Goal: Complete application form: Complete application form

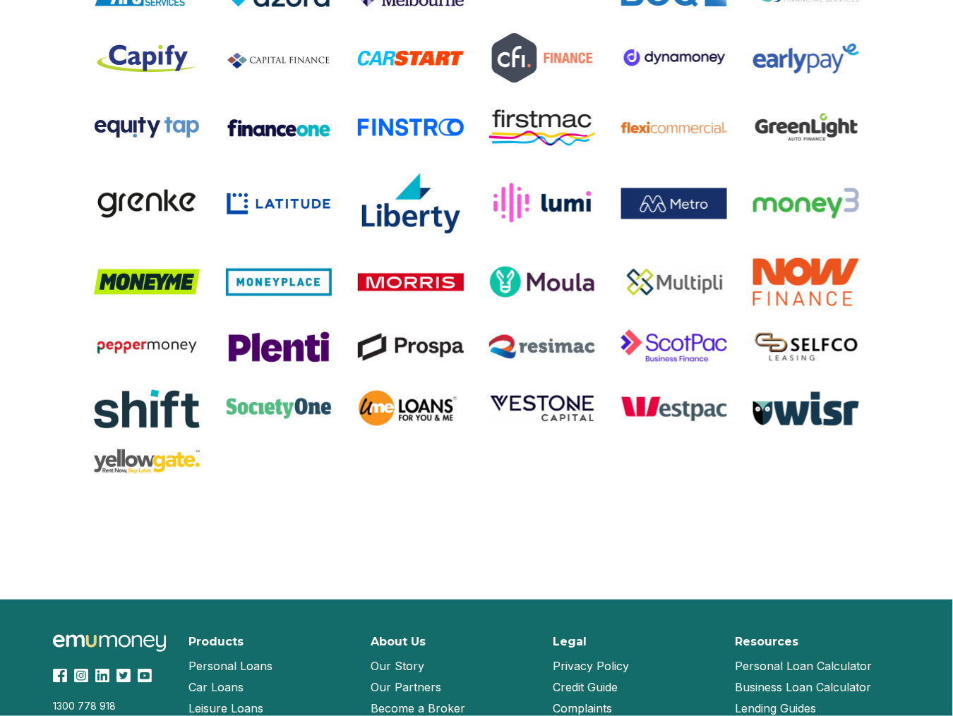
scroll to position [1905, 0]
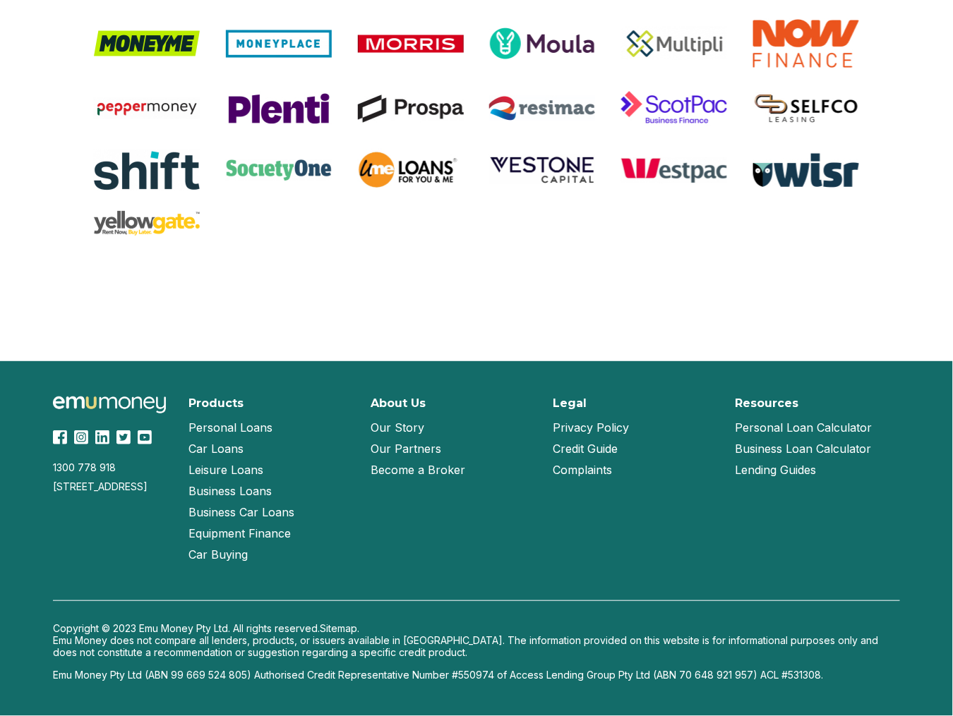
click at [406, 459] on link "Our Partners" at bounding box center [405, 448] width 71 height 21
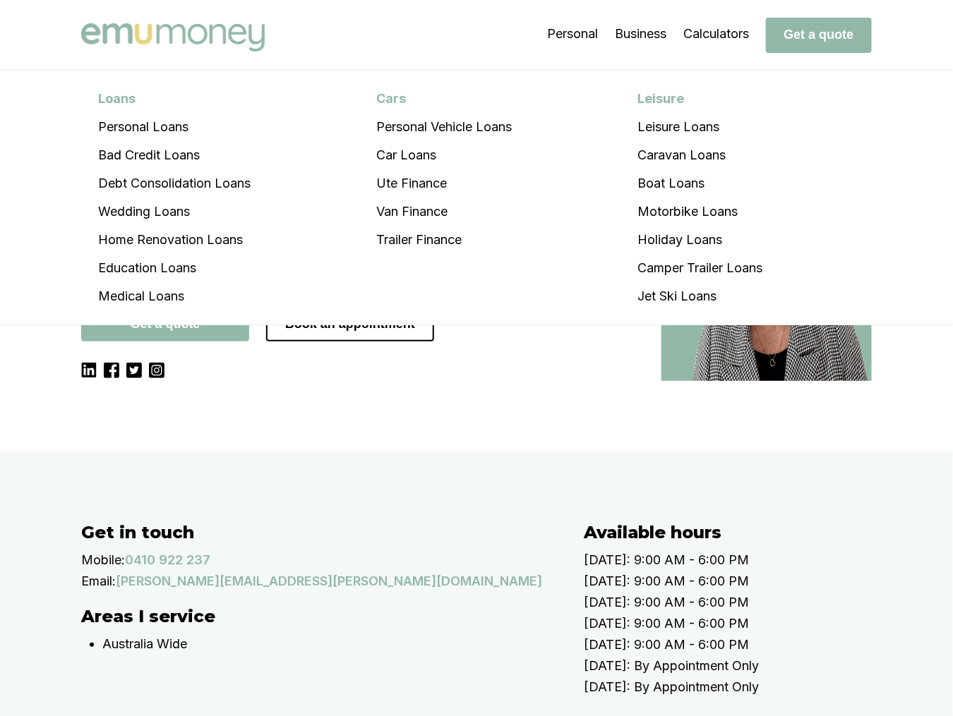
click at [229, 40] on img at bounding box center [172, 37] width 183 height 28
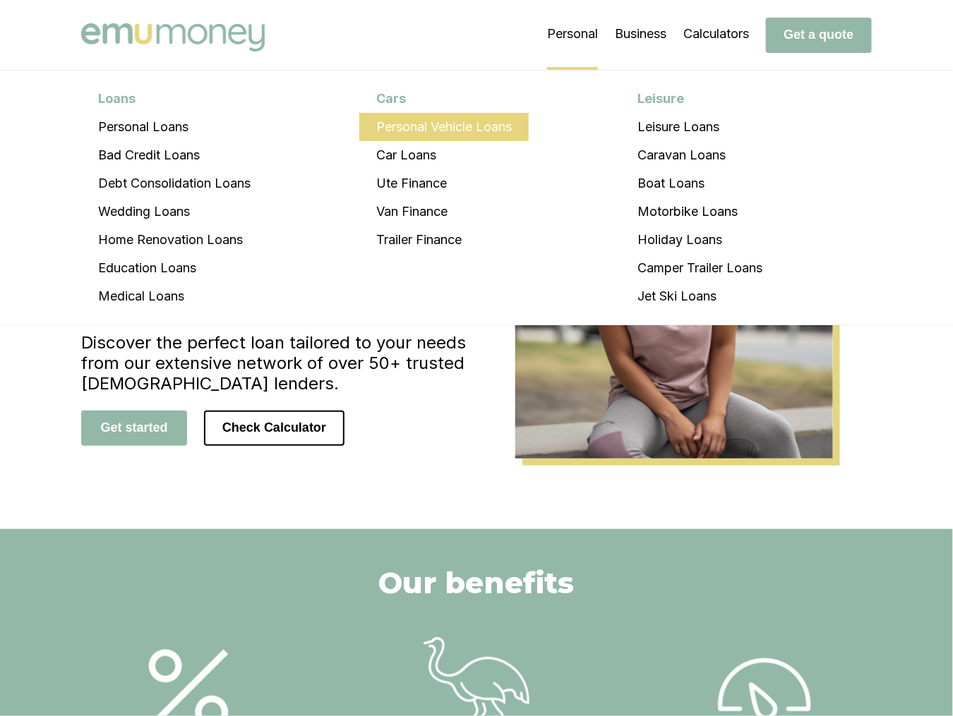
click at [455, 118] on li "Personal Vehicle Loans" at bounding box center [443, 127] width 169 height 28
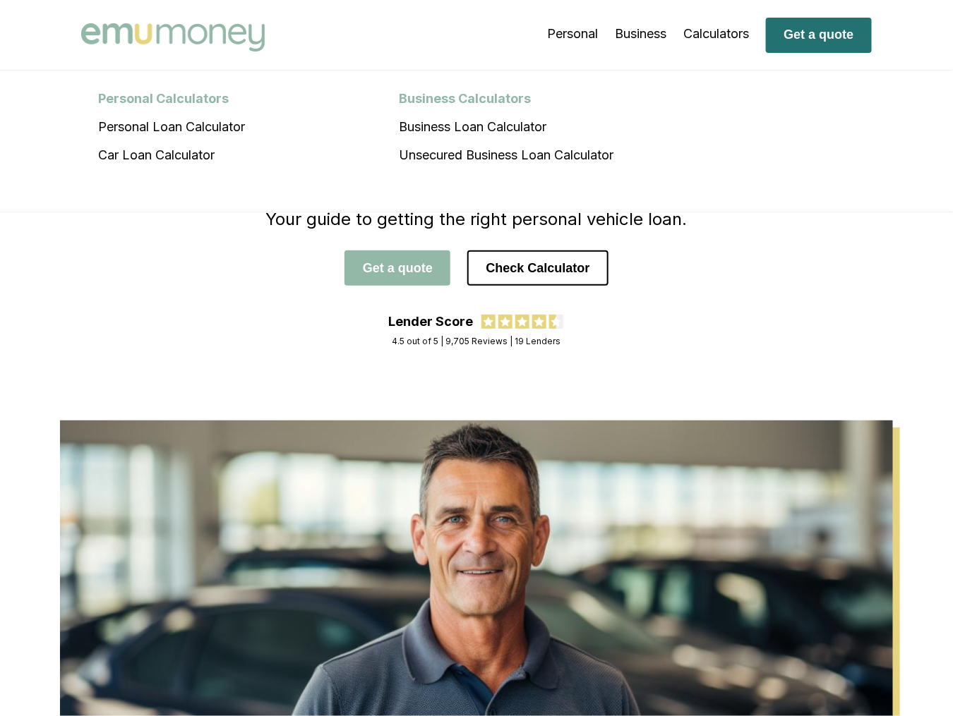
click at [785, 42] on button "Get a quote" at bounding box center [819, 35] width 106 height 35
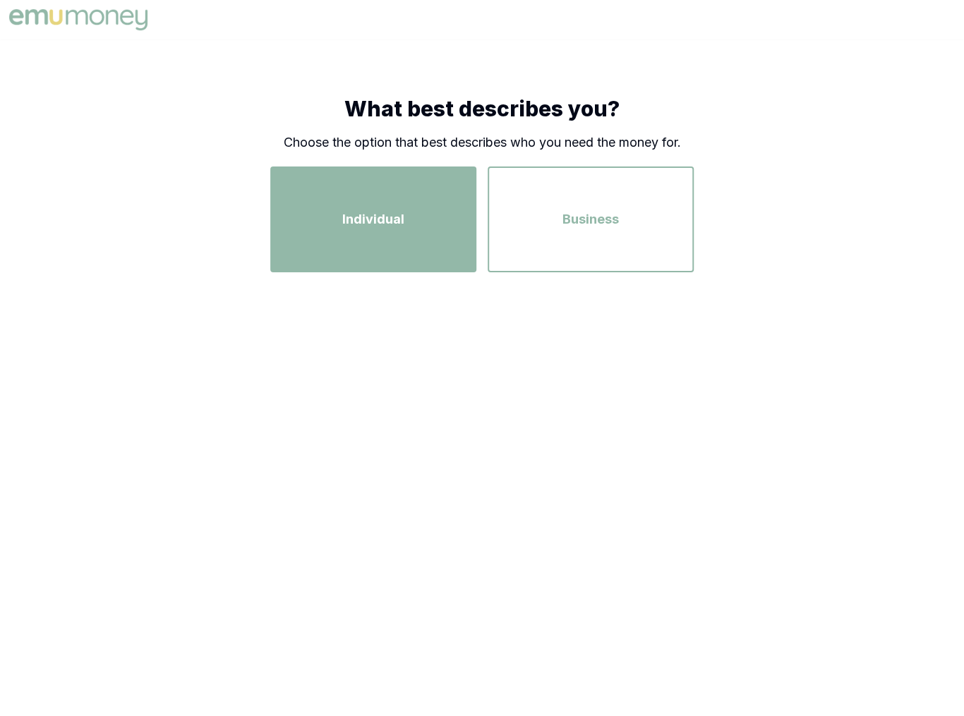
click at [339, 217] on div "Individual" at bounding box center [373, 219] width 181 height 80
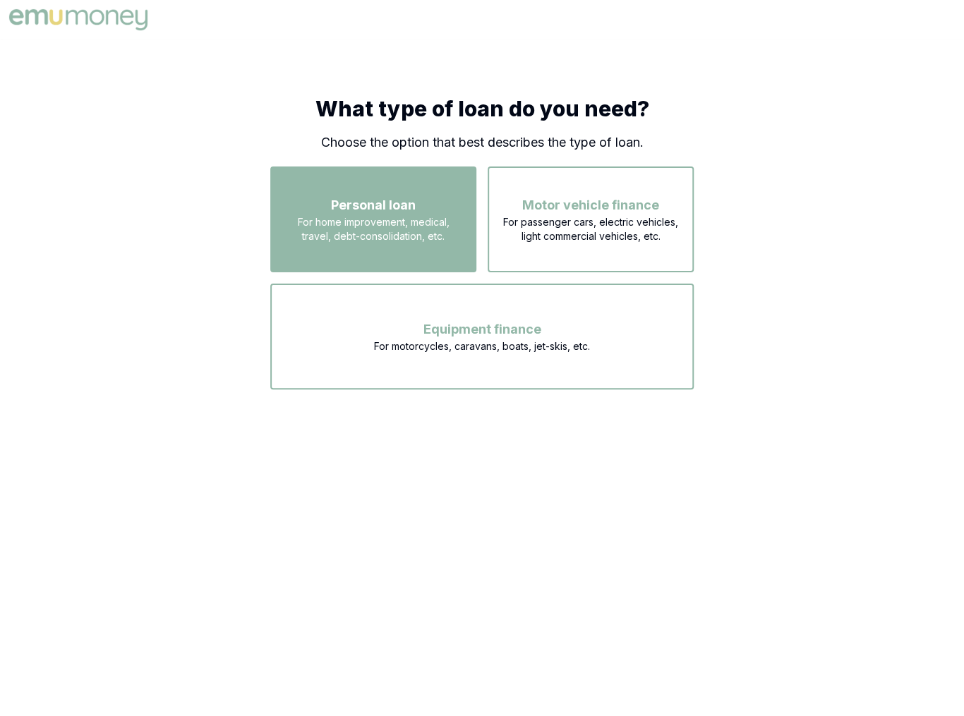
click at [363, 257] on div "Personal loan For home improvement, medical, travel, debt-consolidation, etc." at bounding box center [373, 219] width 181 height 80
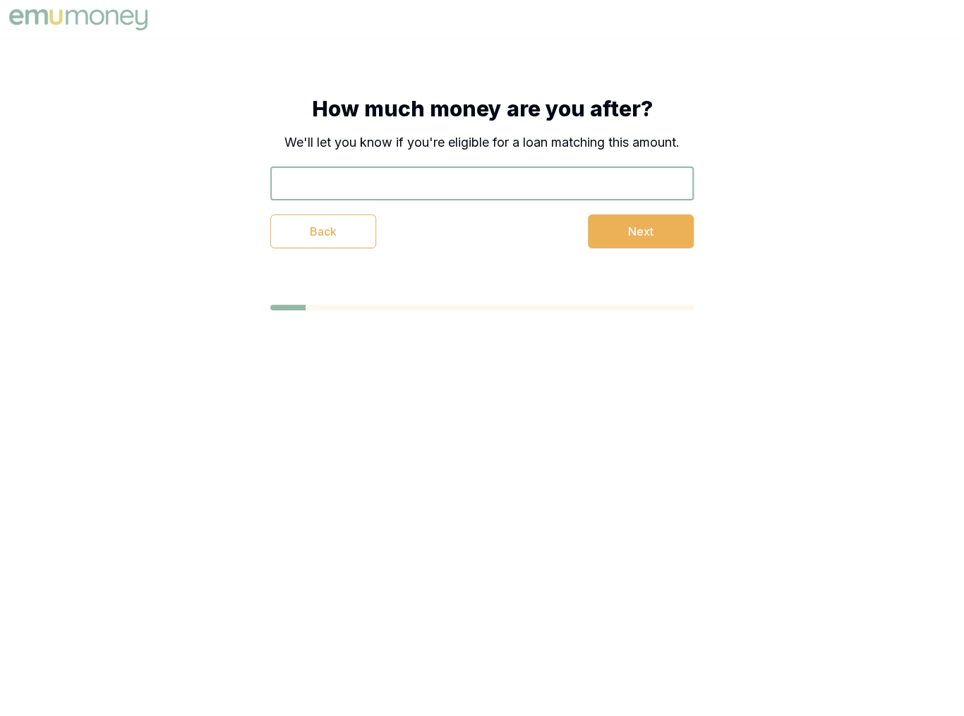
click at [417, 191] on input "text" at bounding box center [481, 184] width 423 height 34
type input "$414,124,124"
click at [635, 250] on div "How much money are you after? We'll let you know if you're eligible for a loan …" at bounding box center [482, 172] width 536 height 265
click at [635, 239] on button "Next" at bounding box center [641, 231] width 106 height 34
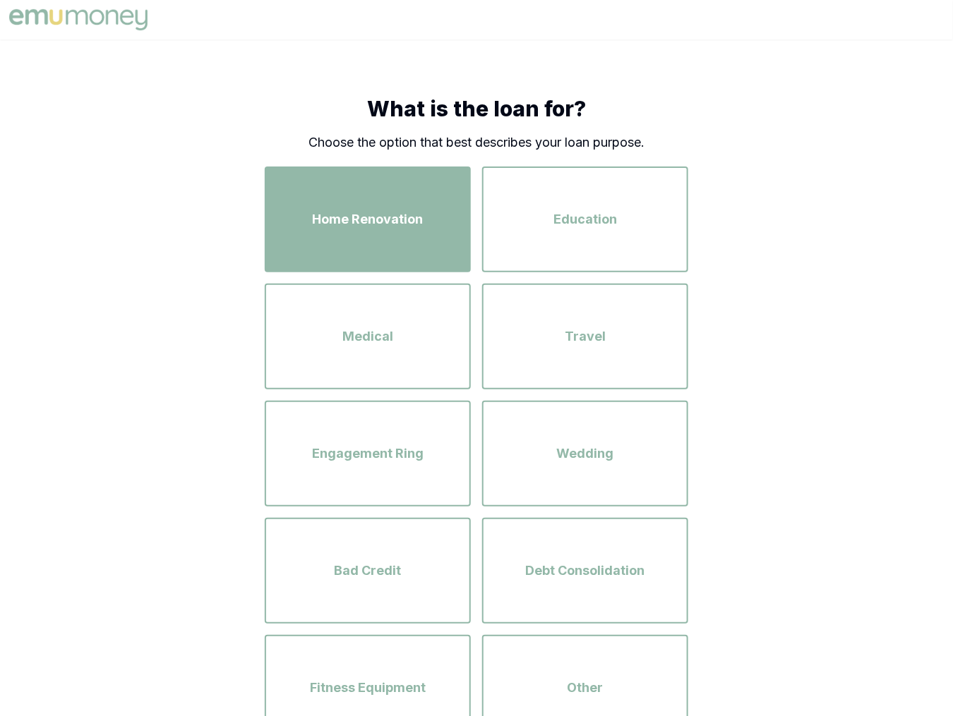
click at [382, 219] on span "Home Renovation" at bounding box center [368, 220] width 111 height 20
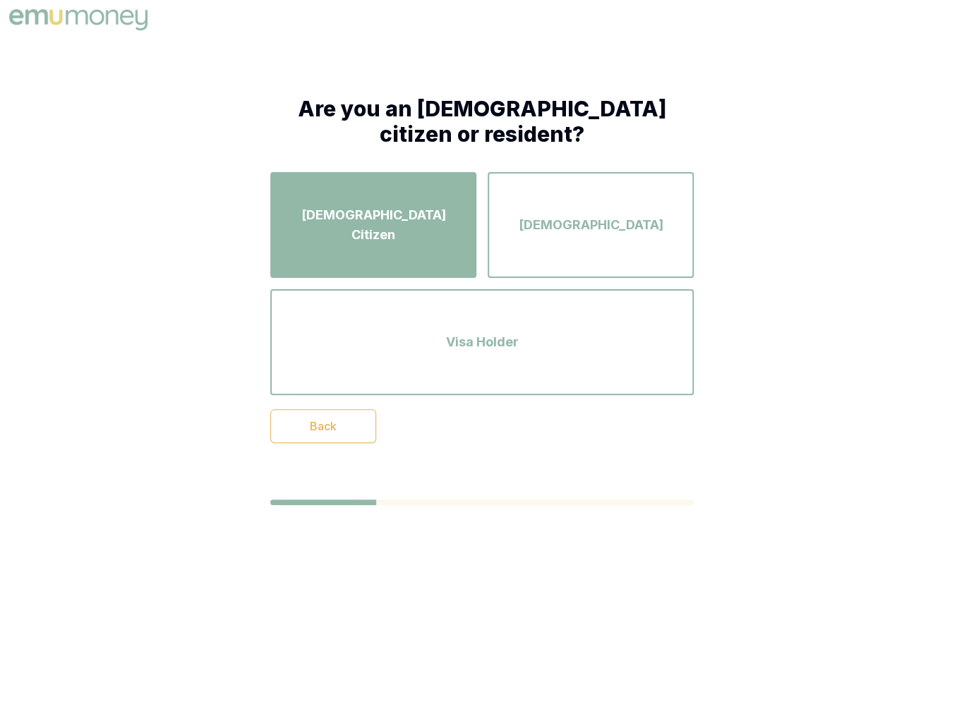
click at [395, 236] on div "Australian Citizen" at bounding box center [373, 225] width 181 height 80
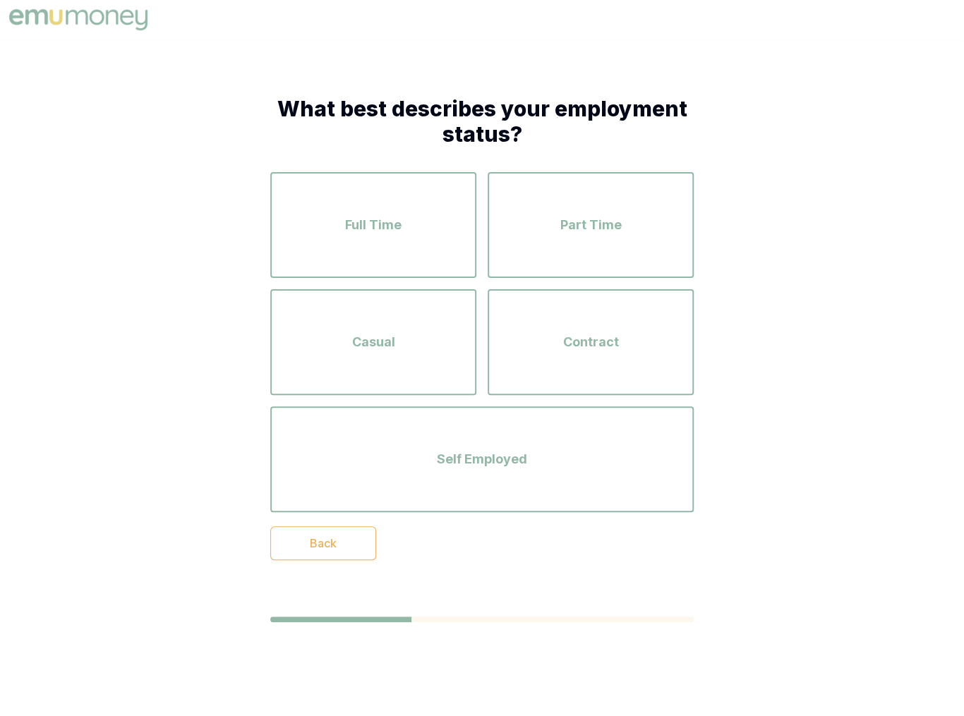
click at [395, 236] on div "Full Time" at bounding box center [373, 225] width 181 height 80
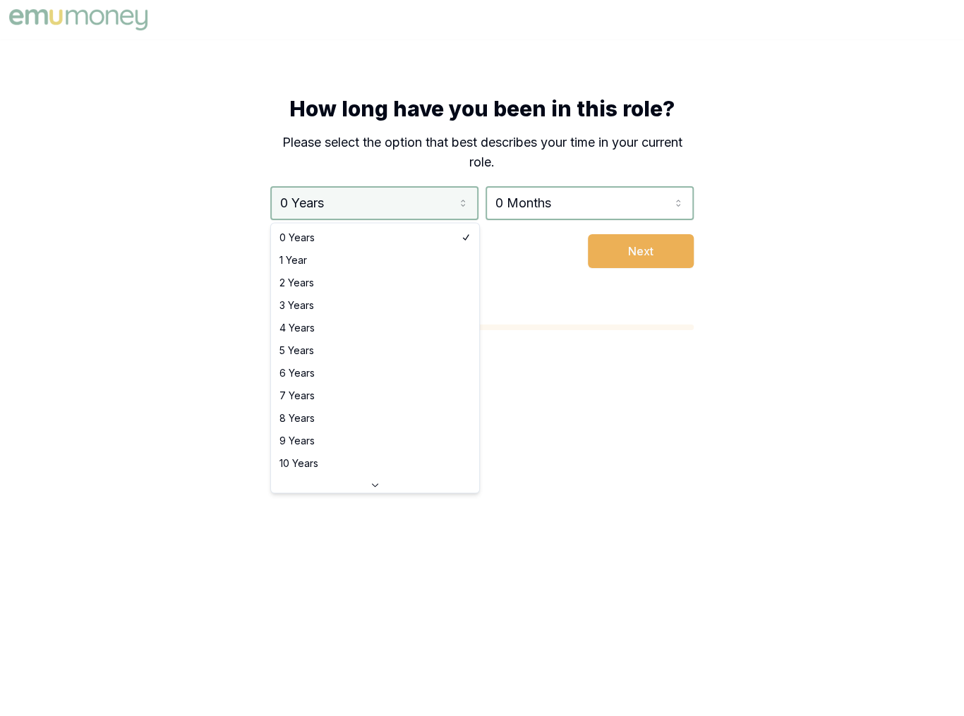
click at [368, 212] on html "How long have you been in this role? Please select the option that best describ…" at bounding box center [482, 358] width 964 height 716
select select "1"
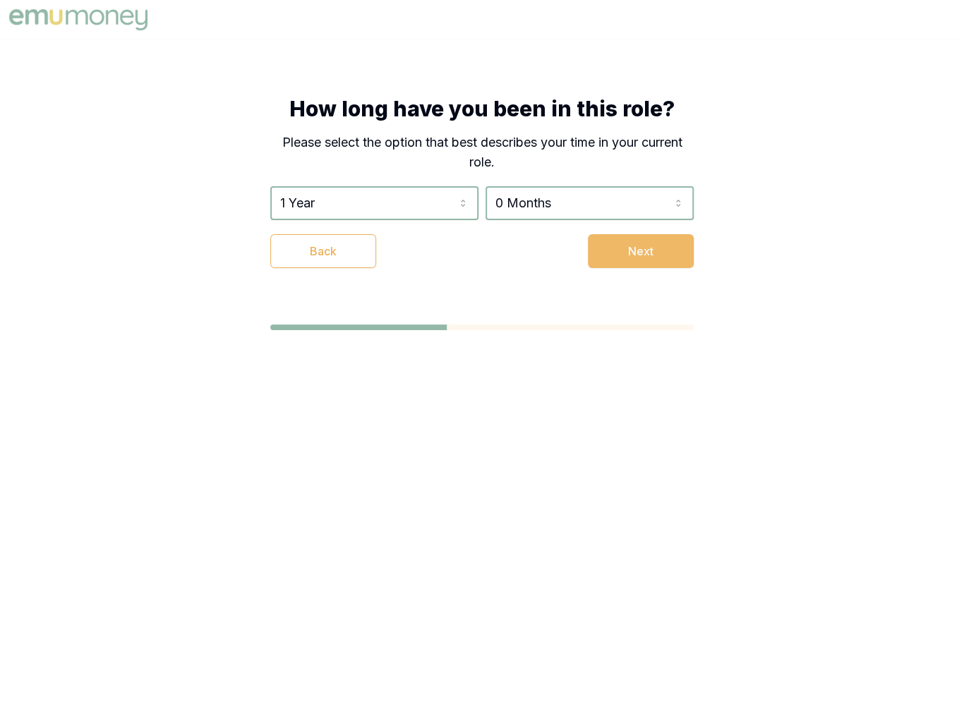
click at [626, 266] on button "Next" at bounding box center [641, 251] width 106 height 34
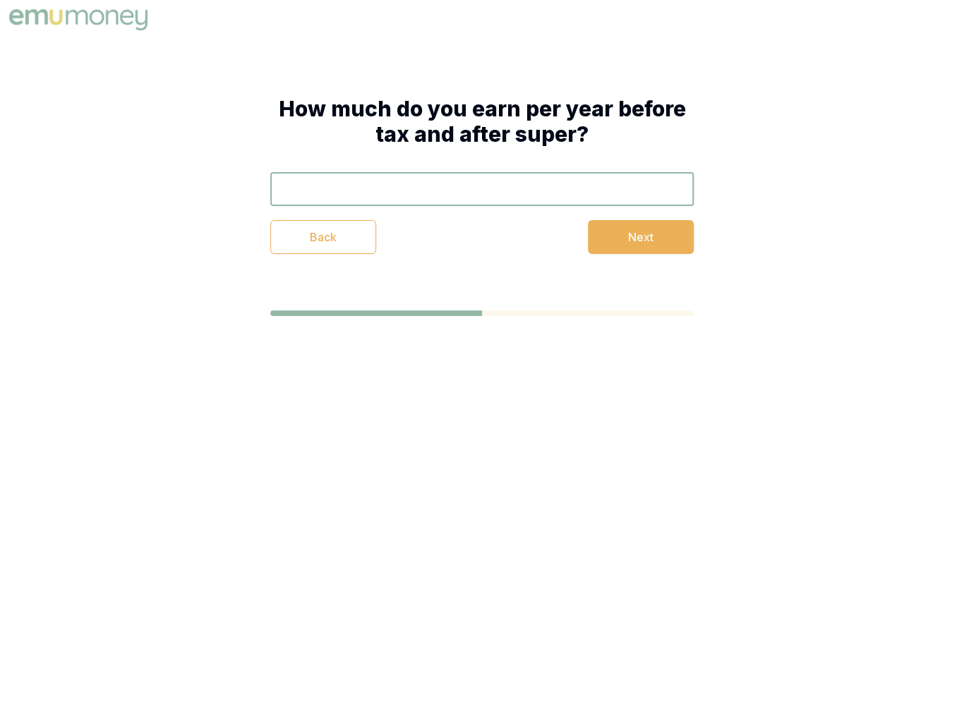
click at [553, 195] on input "text" at bounding box center [481, 189] width 423 height 34
click at [634, 241] on button "Next" at bounding box center [641, 237] width 106 height 34
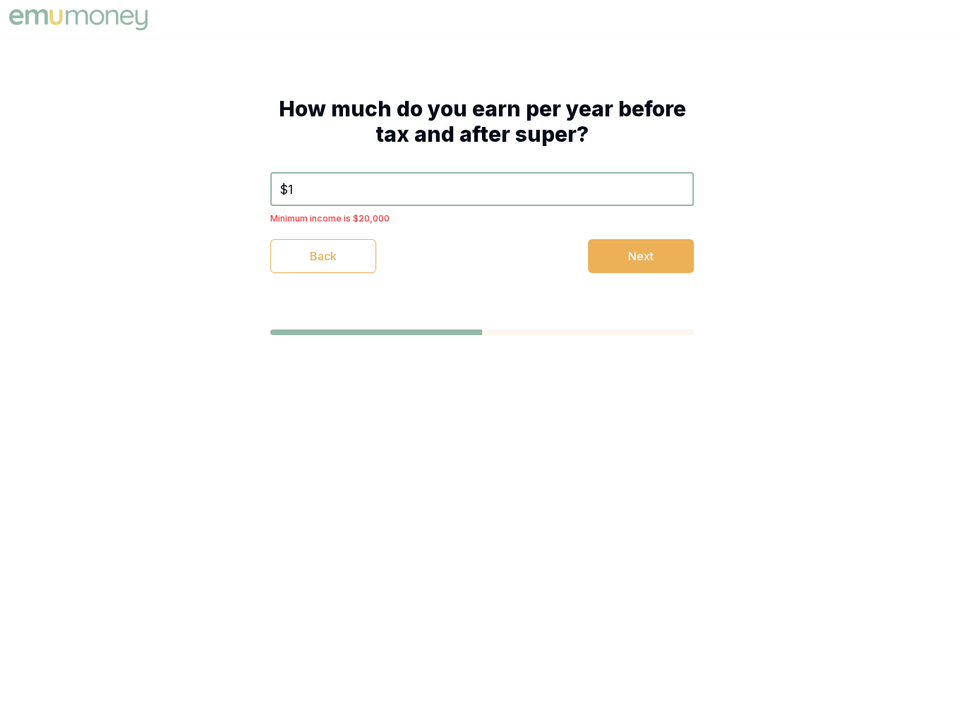
click at [450, 191] on input "$1" at bounding box center [481, 189] width 423 height 34
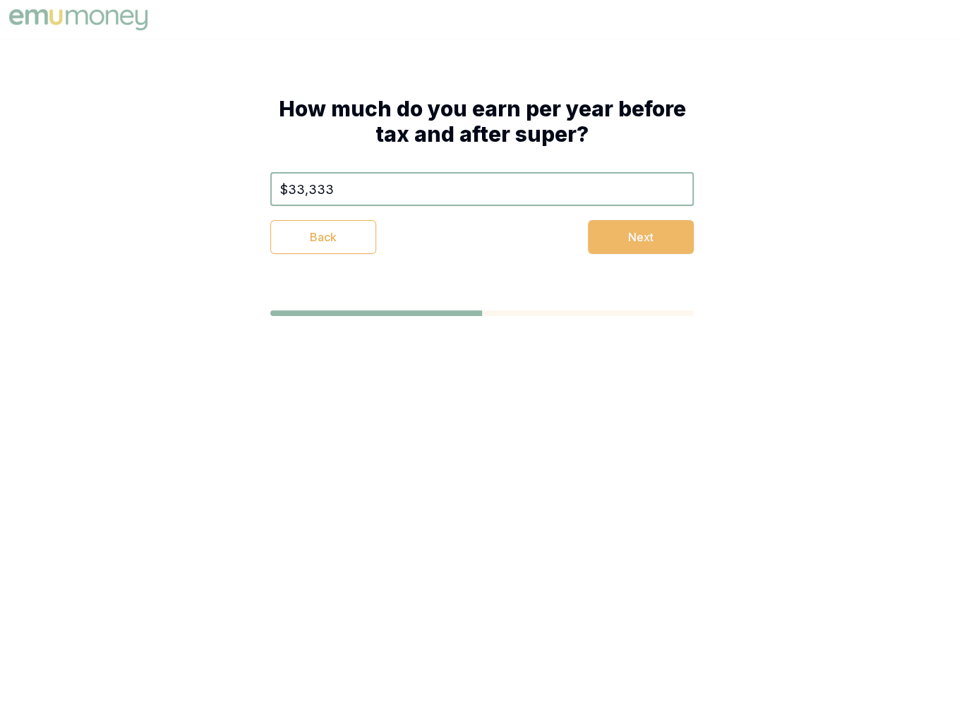
type input "$33,333"
click at [627, 252] on button "Next" at bounding box center [641, 237] width 106 height 34
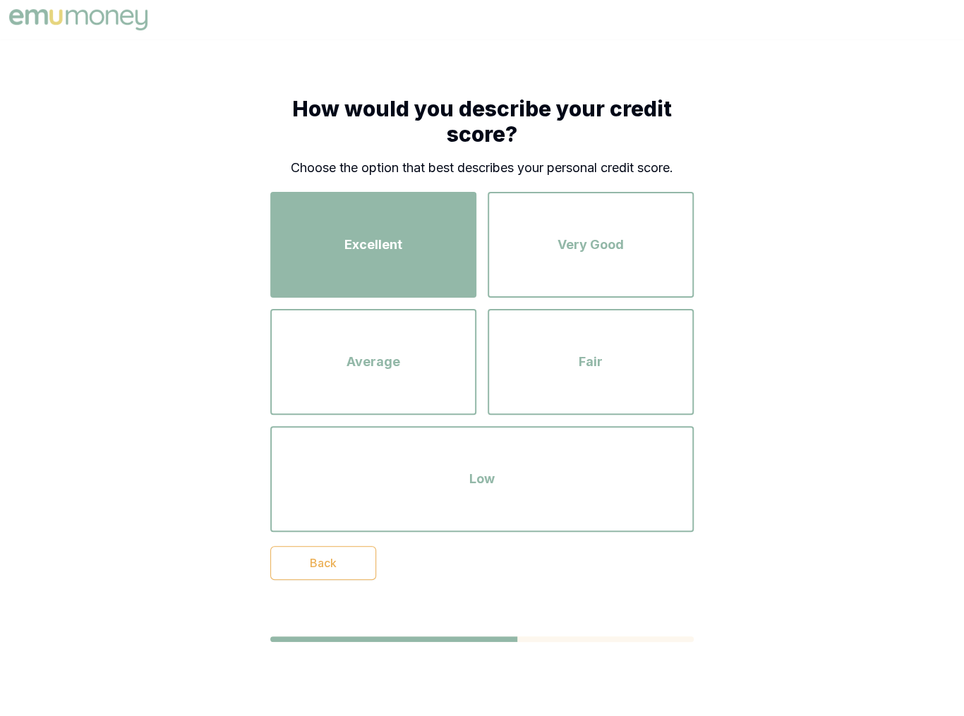
click at [392, 255] on div "Excellent" at bounding box center [373, 245] width 181 height 80
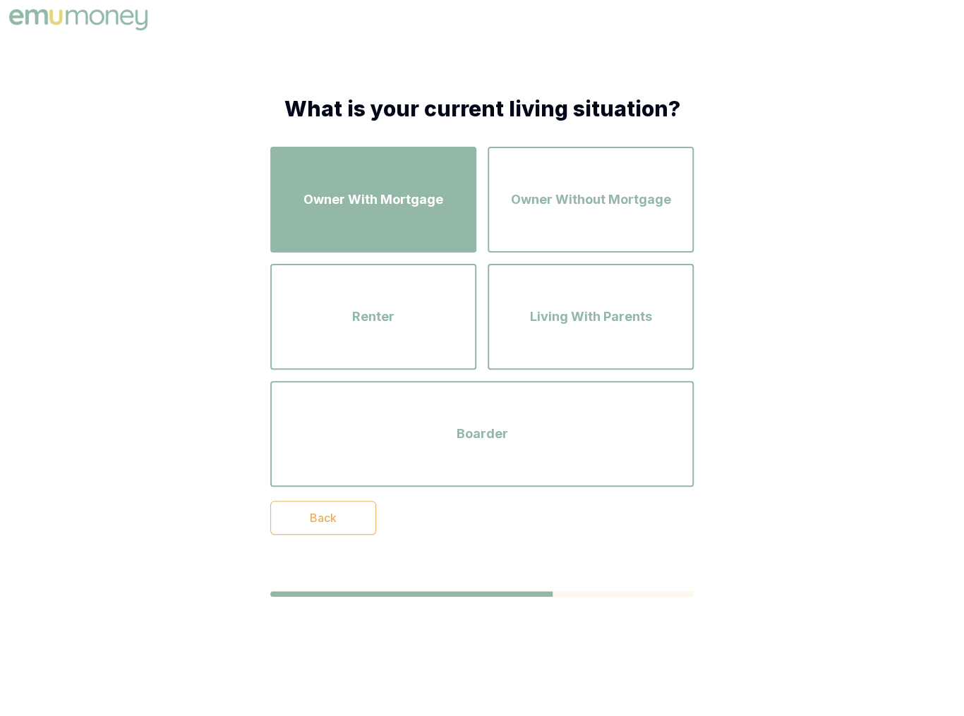
click at [409, 213] on div "Owner With Mortgage" at bounding box center [373, 199] width 181 height 80
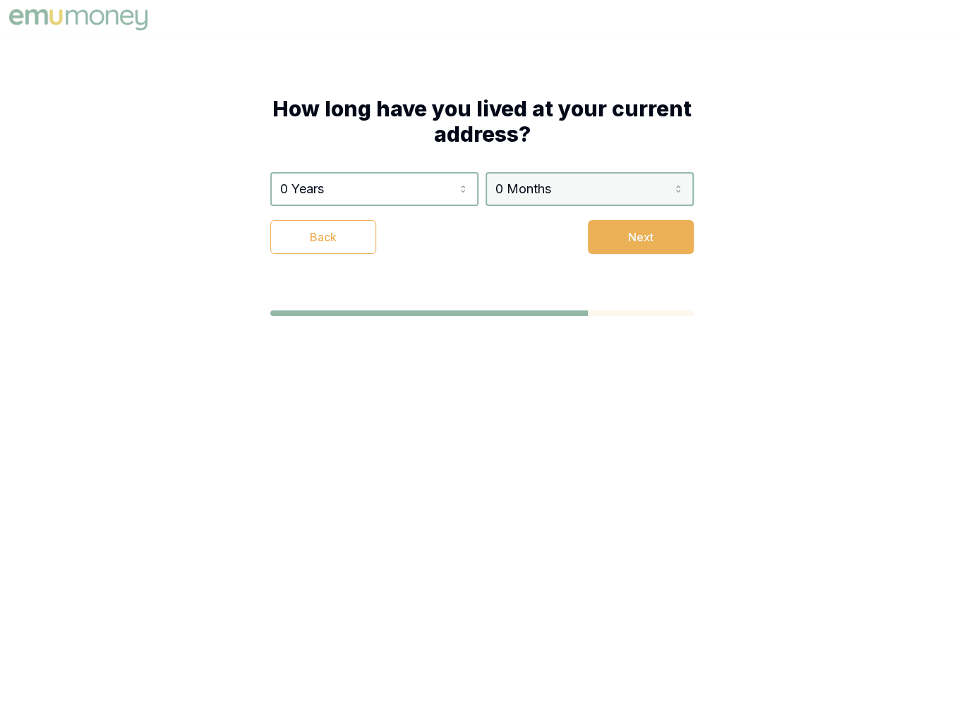
click at [584, 194] on html "How long have you lived at your current address? 0 Years 0 Years 1 Year 2 Years…" at bounding box center [482, 358] width 964 height 716
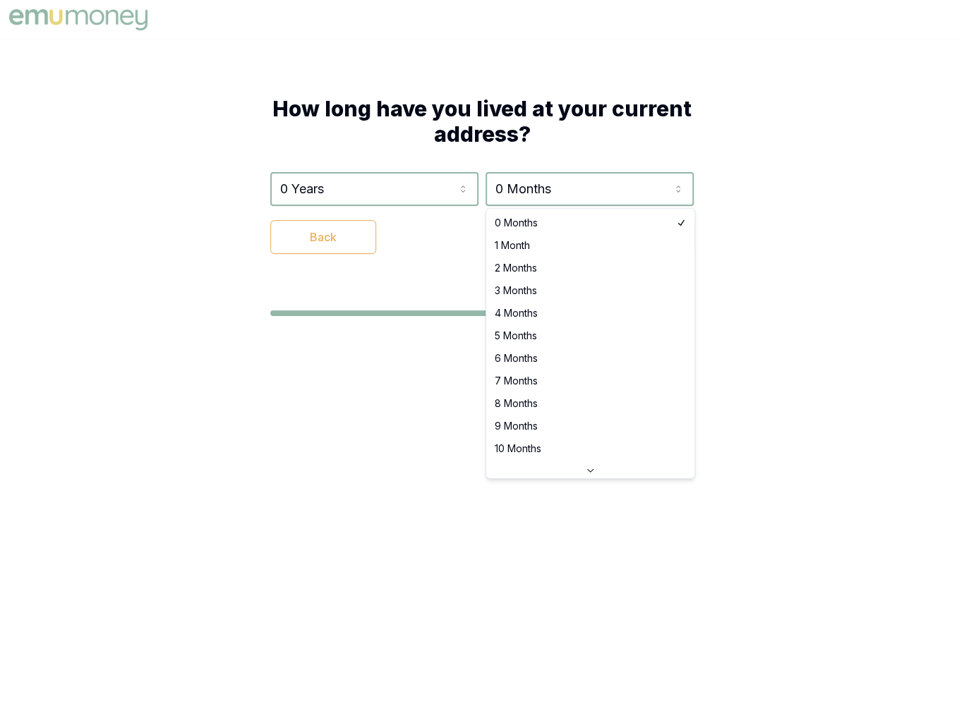
select select "10"
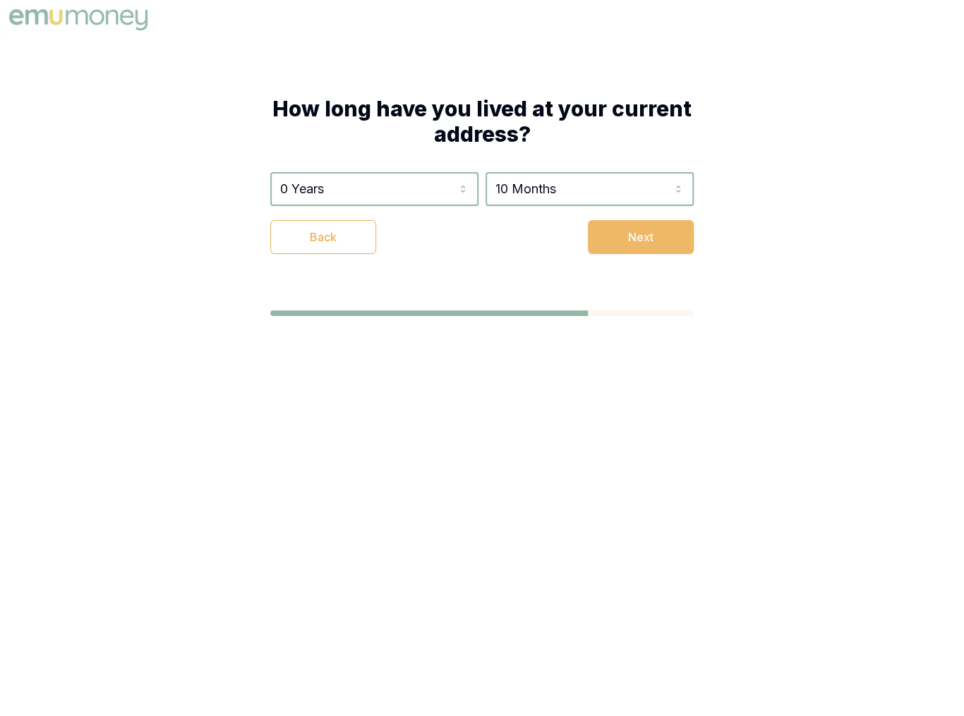
click at [603, 246] on button "Next" at bounding box center [641, 237] width 106 height 34
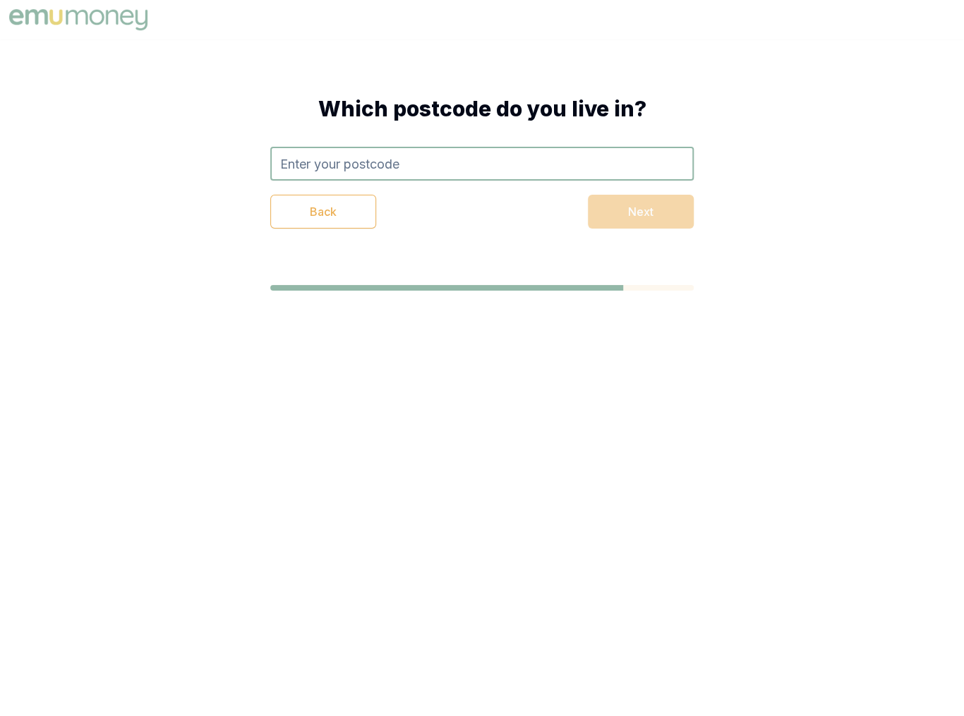
click at [593, 184] on div "Back Next" at bounding box center [481, 188] width 423 height 82
click at [588, 167] on input "text" at bounding box center [481, 164] width 423 height 34
type input "2173"
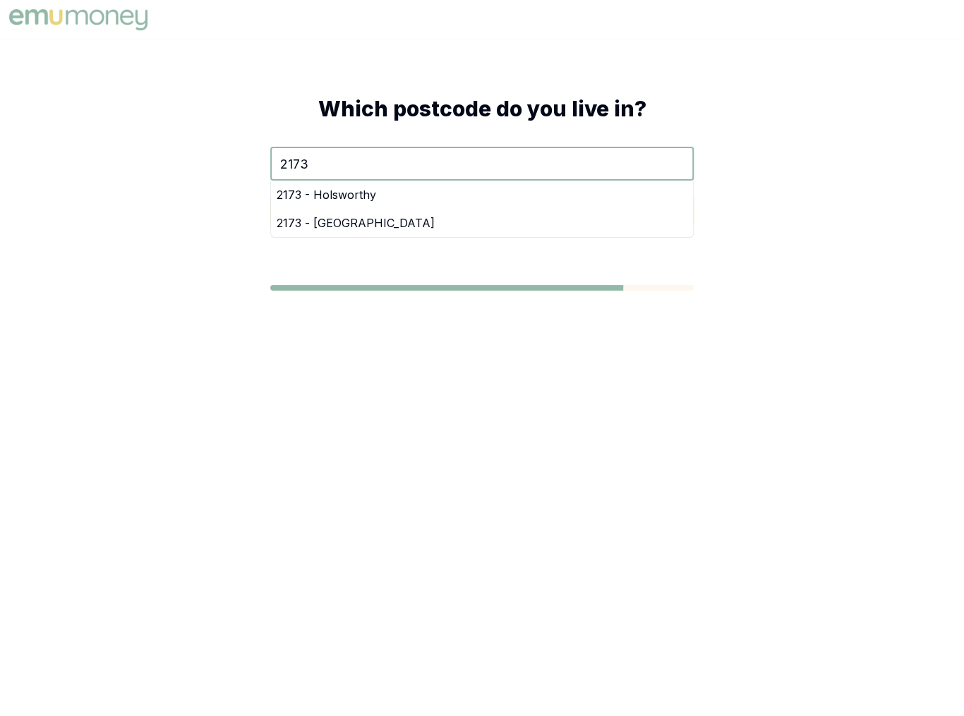
click at [351, 222] on div "2173 - Wattle Grove" at bounding box center [482, 223] width 422 height 28
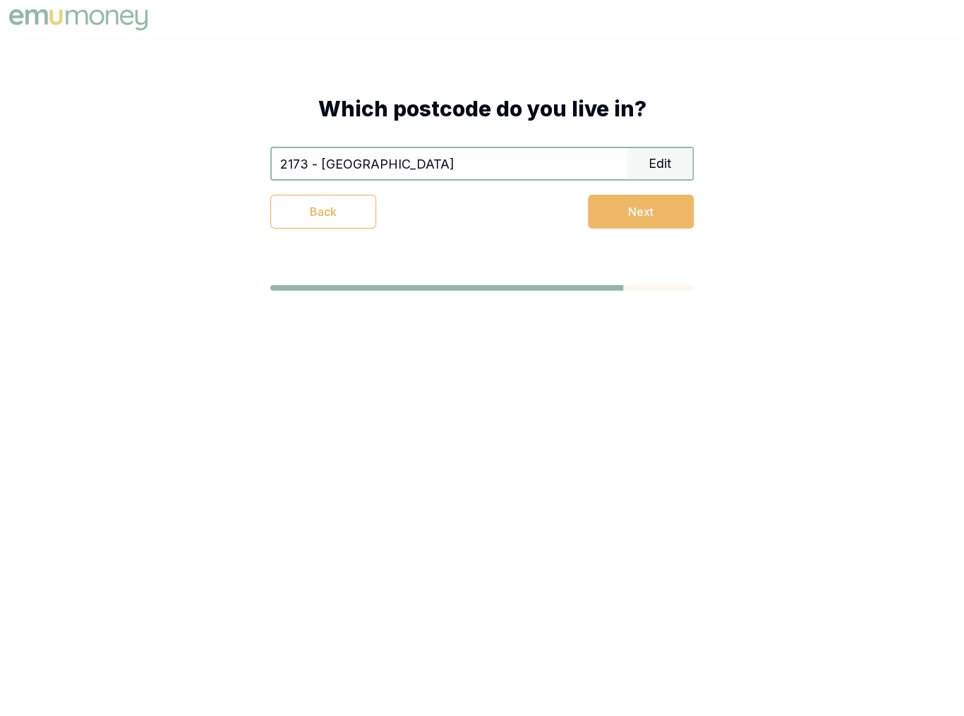
click at [624, 212] on button "Next" at bounding box center [641, 212] width 106 height 34
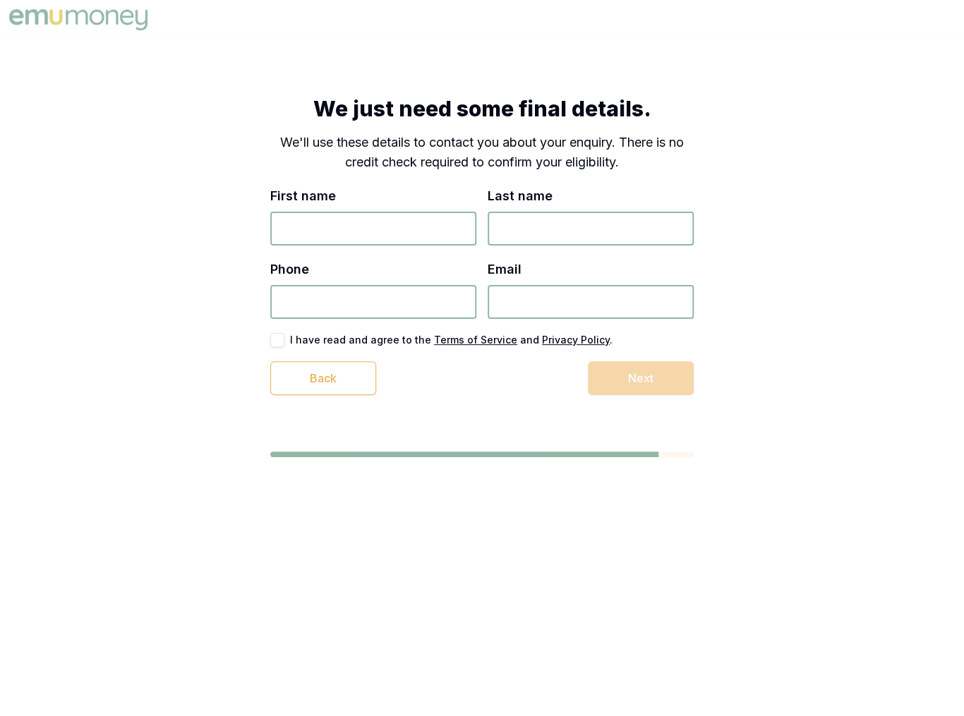
click at [346, 222] on input "First name" at bounding box center [373, 229] width 206 height 34
click at [574, 194] on div "Last name" at bounding box center [591, 215] width 206 height 59
click at [282, 339] on button "button" at bounding box center [277, 340] width 14 height 14
click at [390, 235] on input "First name" at bounding box center [373, 229] width 206 height 34
click at [764, 254] on div "We just need some final details. We'll use these details to contact you about y…" at bounding box center [482, 277] width 964 height 474
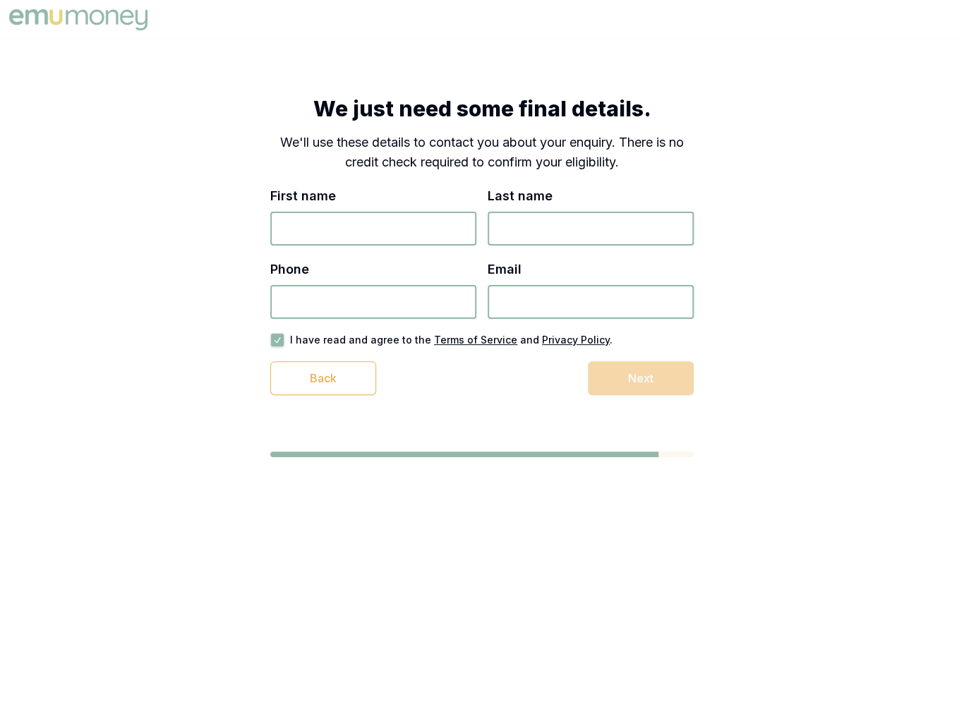
click at [131, 20] on img at bounding box center [78, 20] width 145 height 28
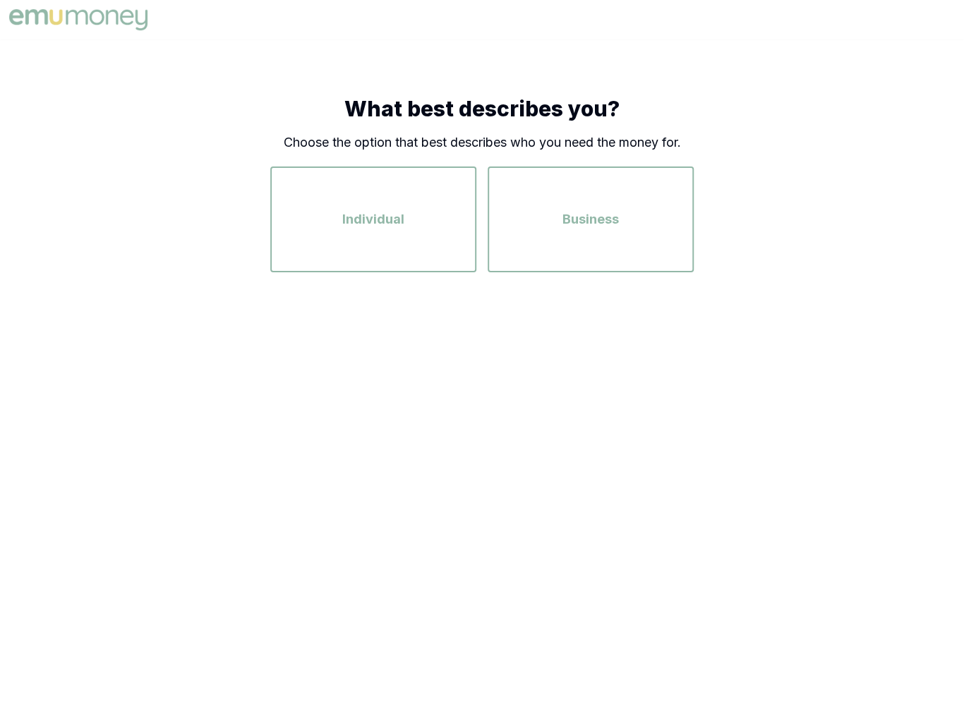
click at [143, 31] on img at bounding box center [78, 20] width 145 height 28
click at [139, 28] on img at bounding box center [78, 20] width 145 height 28
click at [140, 23] on img at bounding box center [78, 20] width 145 height 28
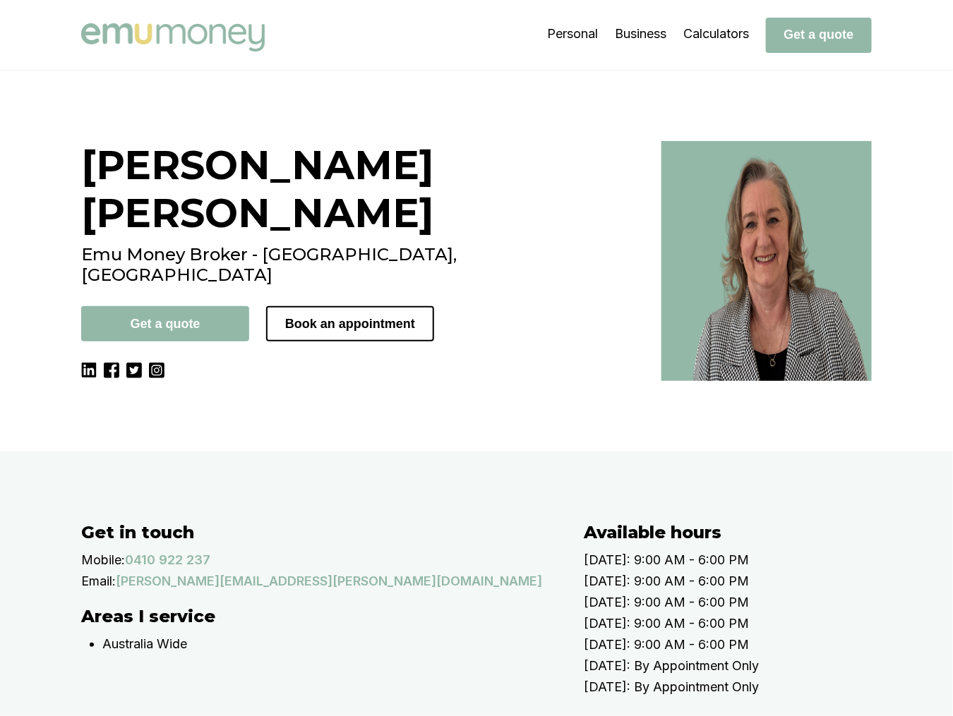
click at [267, 90] on div "Robyn Adams Emu Money Broker - Central Coast, NSW Get a quote Book an appointme…" at bounding box center [476, 261] width 953 height 381
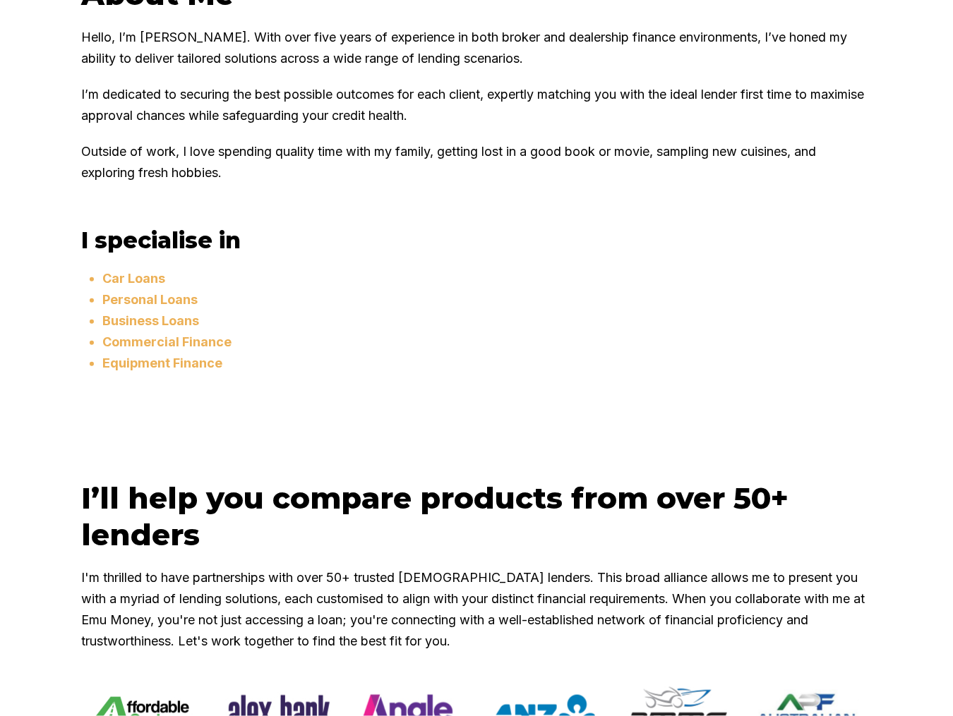
scroll to position [847, 0]
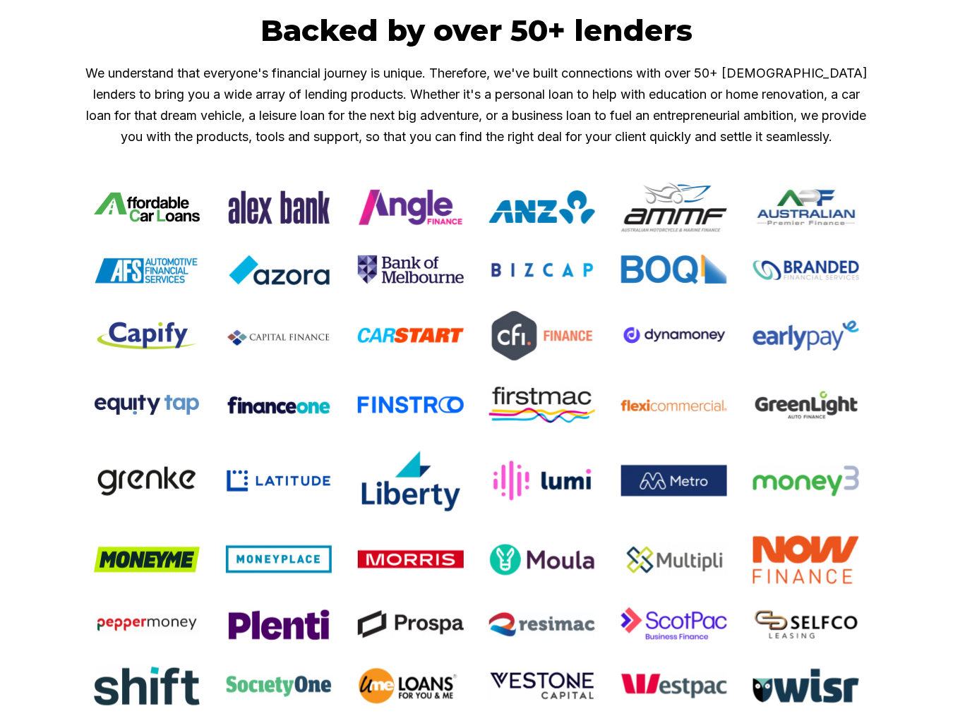
scroll to position [3739, 0]
